Goal: Task Accomplishment & Management: Manage account settings

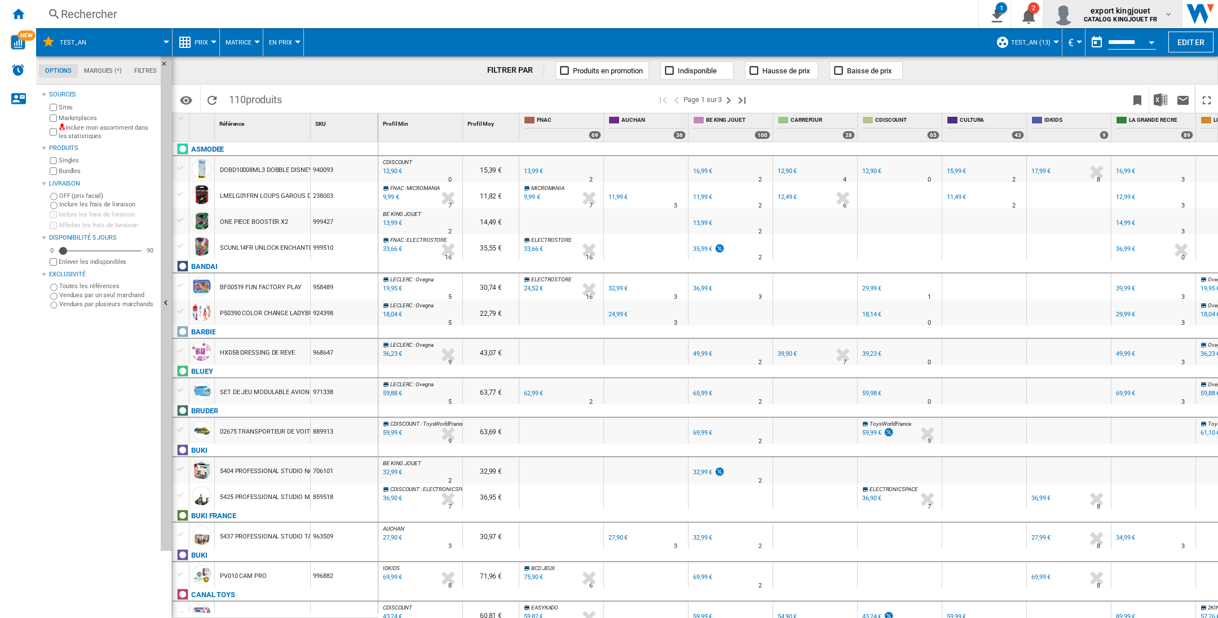
click at [1166, 16] on md-icon "button" at bounding box center [1168, 14] width 9 height 9
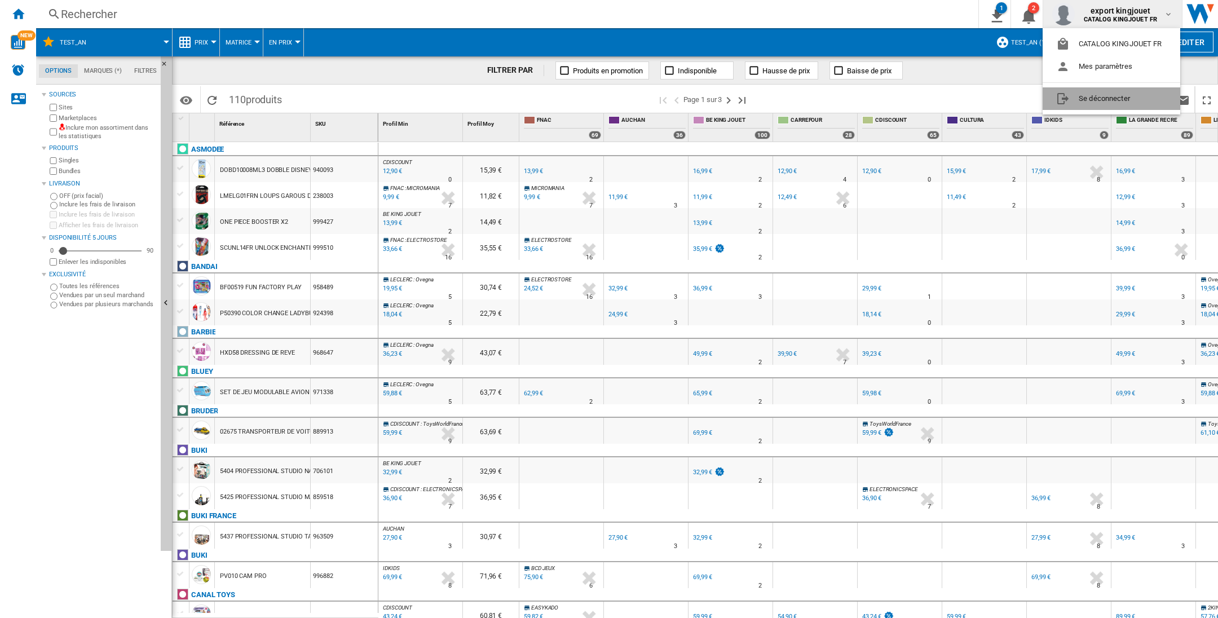
click at [1117, 99] on button "Se déconnecter" at bounding box center [1112, 98] width 138 height 23
